Goal: Task Accomplishment & Management: Use online tool/utility

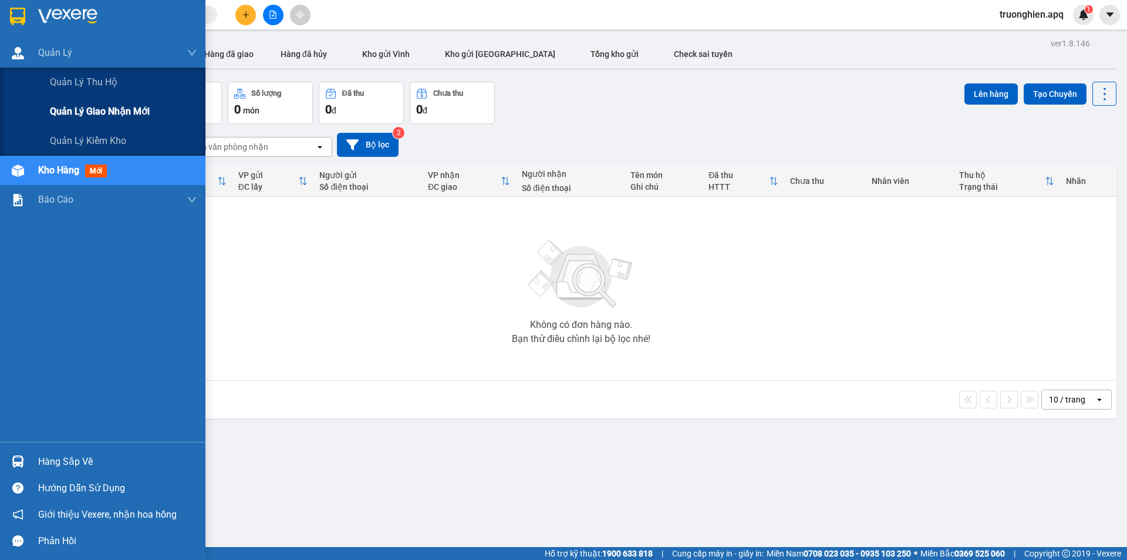
click at [104, 105] on span "Quản lý giao nhận mới" at bounding box center [100, 111] width 100 height 15
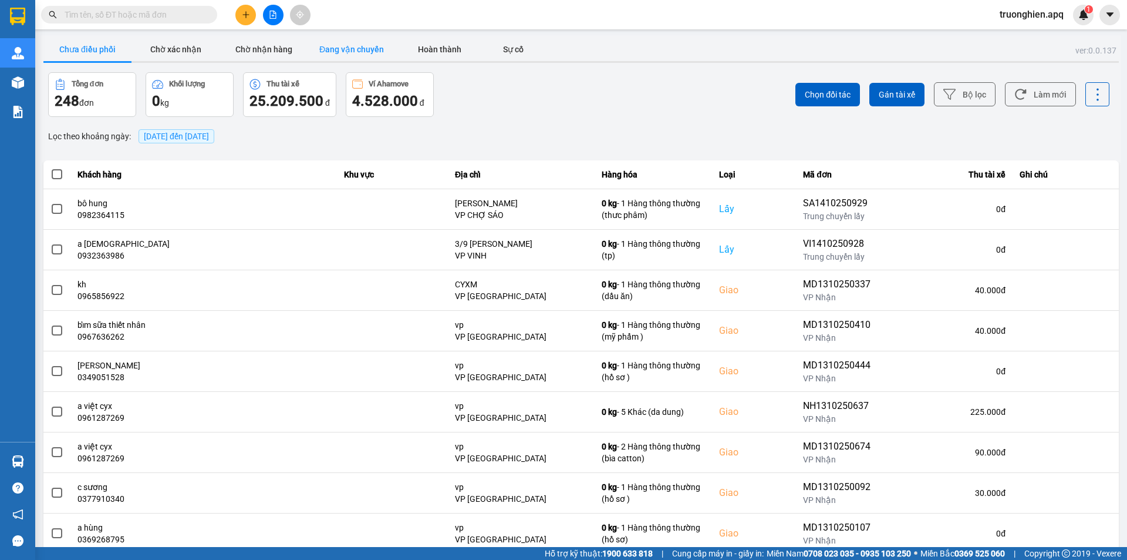
click at [353, 46] on button "Đang vận chuyển" at bounding box center [352, 49] width 88 height 23
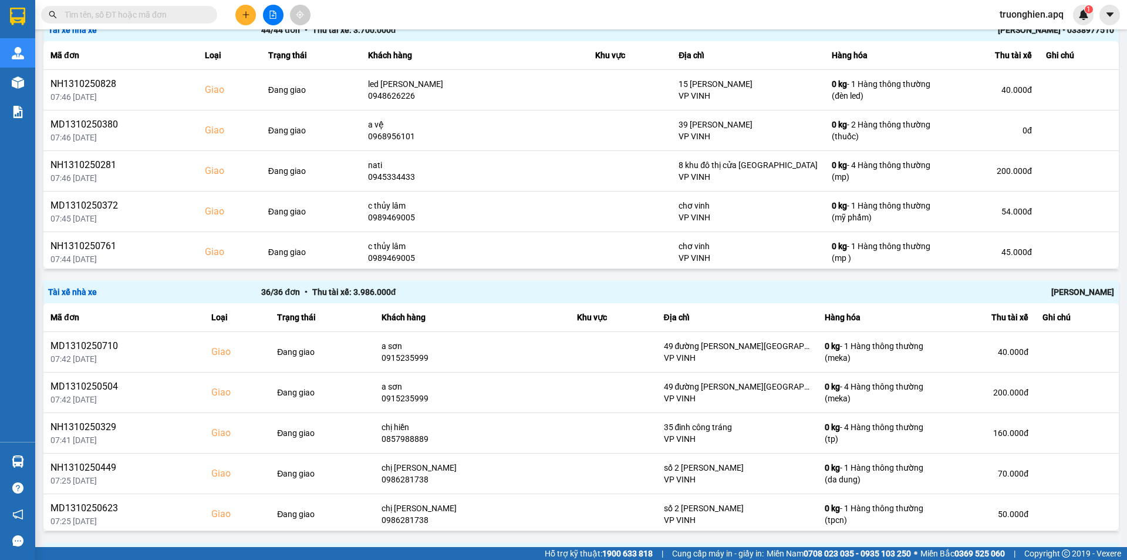
scroll to position [1116, 0]
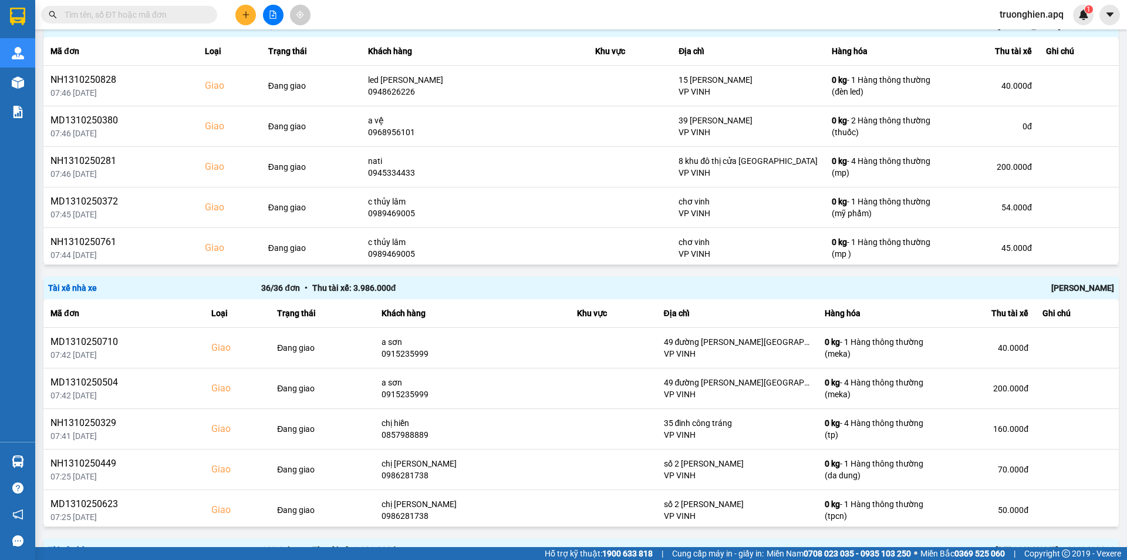
click at [1053, 287] on div "[PERSON_NAME]" at bounding box center [901, 287] width 426 height 13
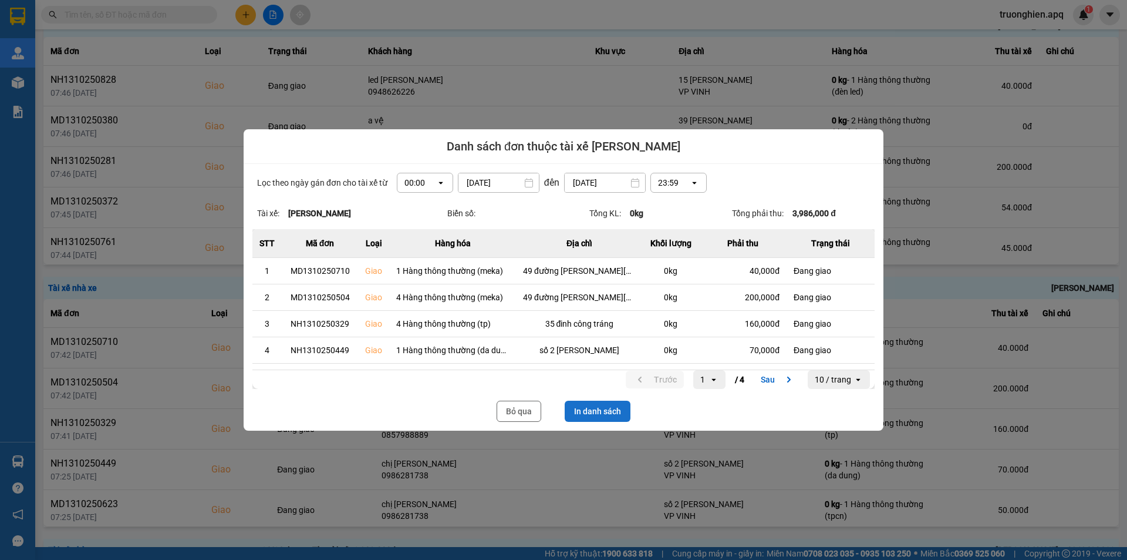
click at [603, 414] on button "In danh sách" at bounding box center [598, 410] width 66 height 21
click at [528, 406] on button "Bỏ qua" at bounding box center [519, 410] width 45 height 21
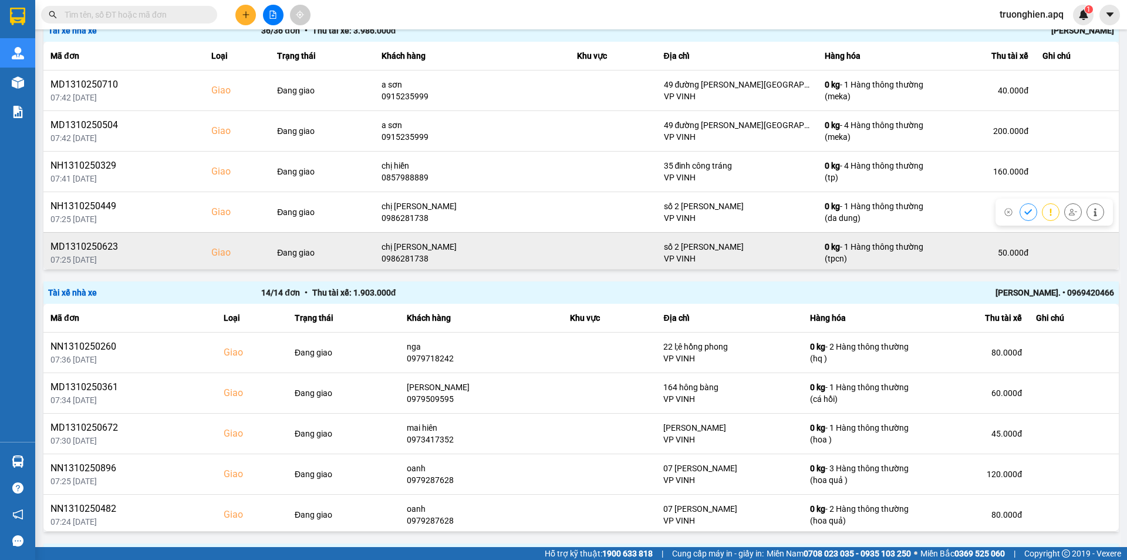
scroll to position [1409, 0]
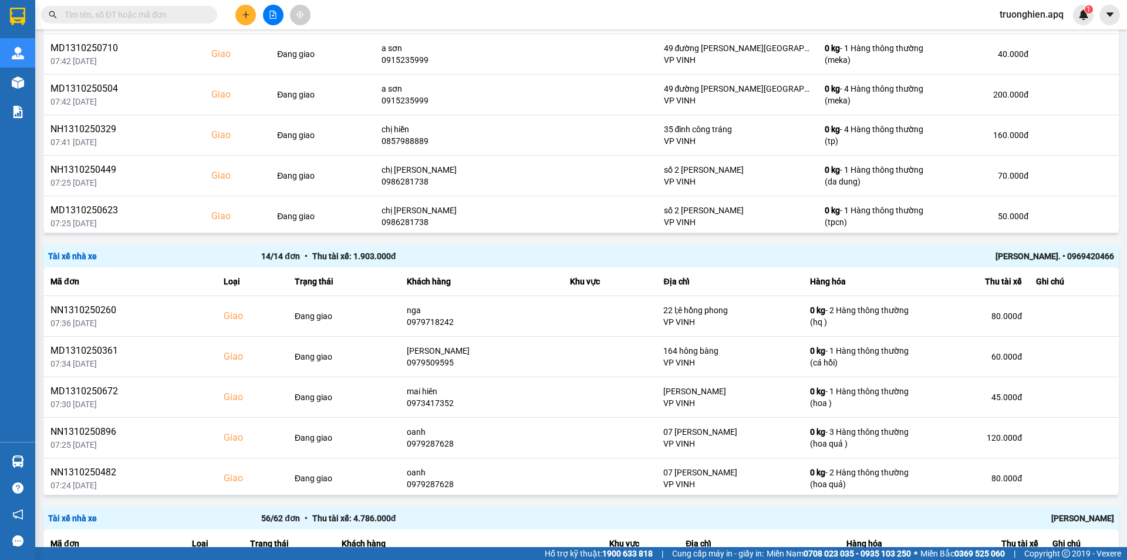
click at [1030, 254] on div "[PERSON_NAME]. • 0969420466" at bounding box center [901, 256] width 426 height 13
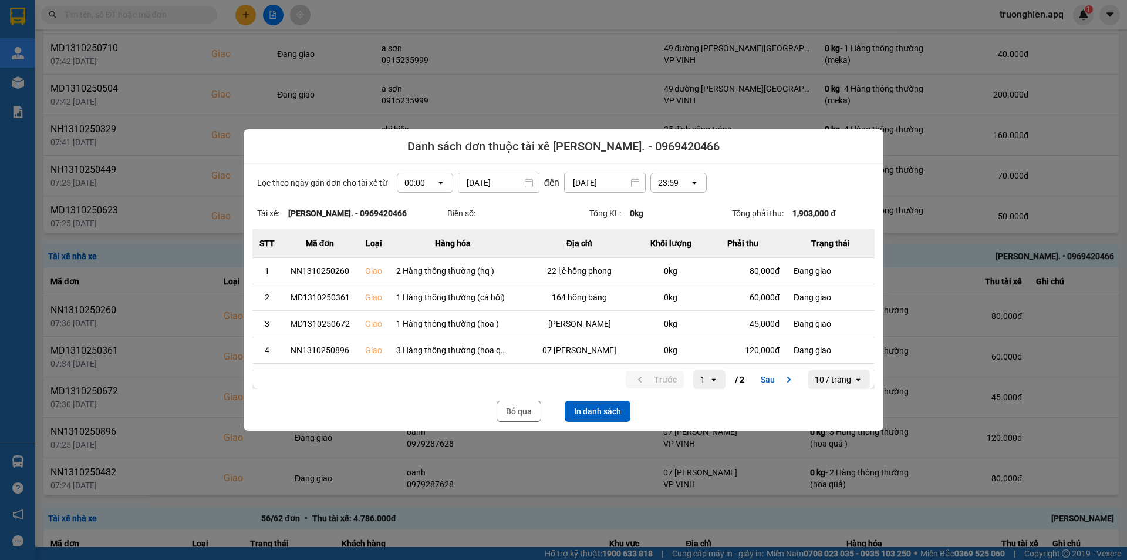
click at [592, 392] on div "Lọc theo ngày gán đơn cho tài xế từ 00:00 open [DATE] Press the down arrow key …" at bounding box center [564, 297] width 640 height 267
click at [601, 416] on button "In danh sách" at bounding box center [598, 410] width 66 height 21
click at [521, 415] on button "Bỏ qua" at bounding box center [519, 410] width 45 height 21
